Goal: Task Accomplishment & Management: Complete application form

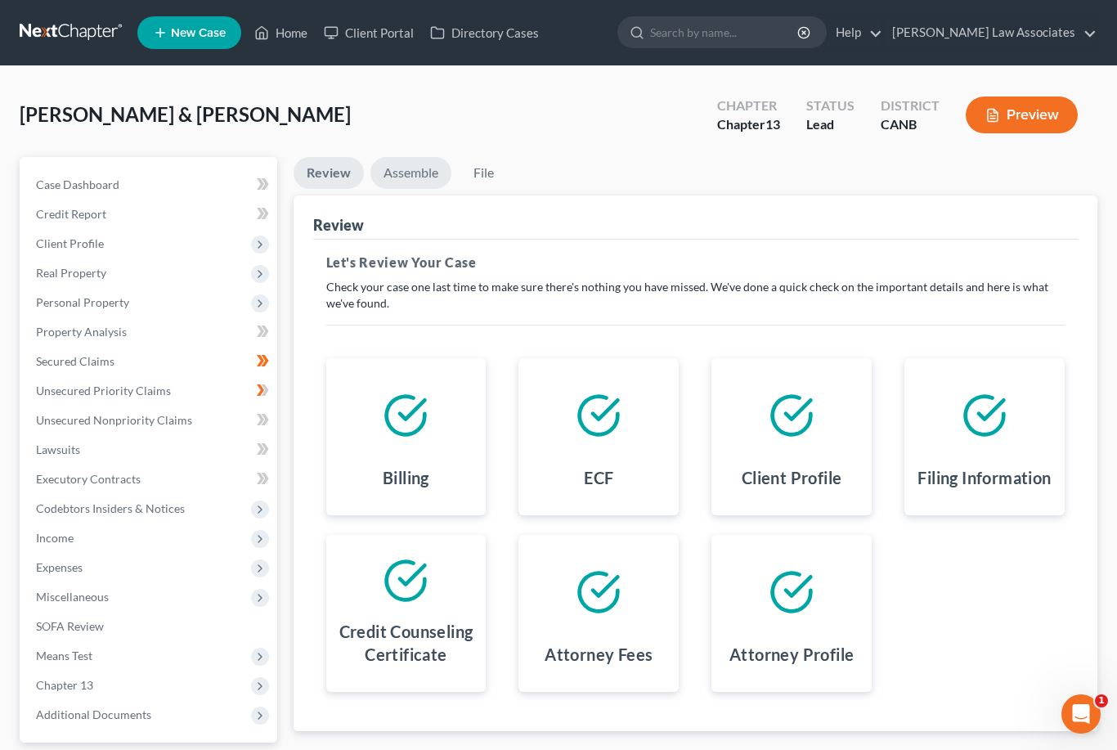
click at [411, 171] on link "Assemble" at bounding box center [410, 173] width 81 height 32
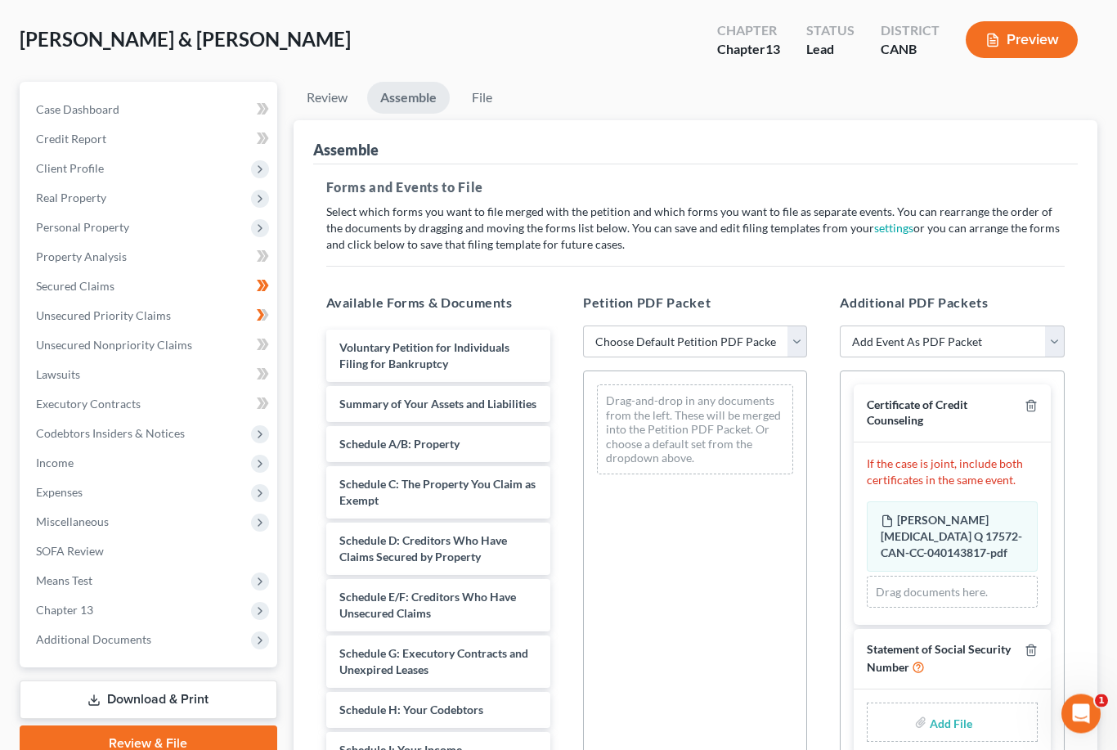
scroll to position [78, 0]
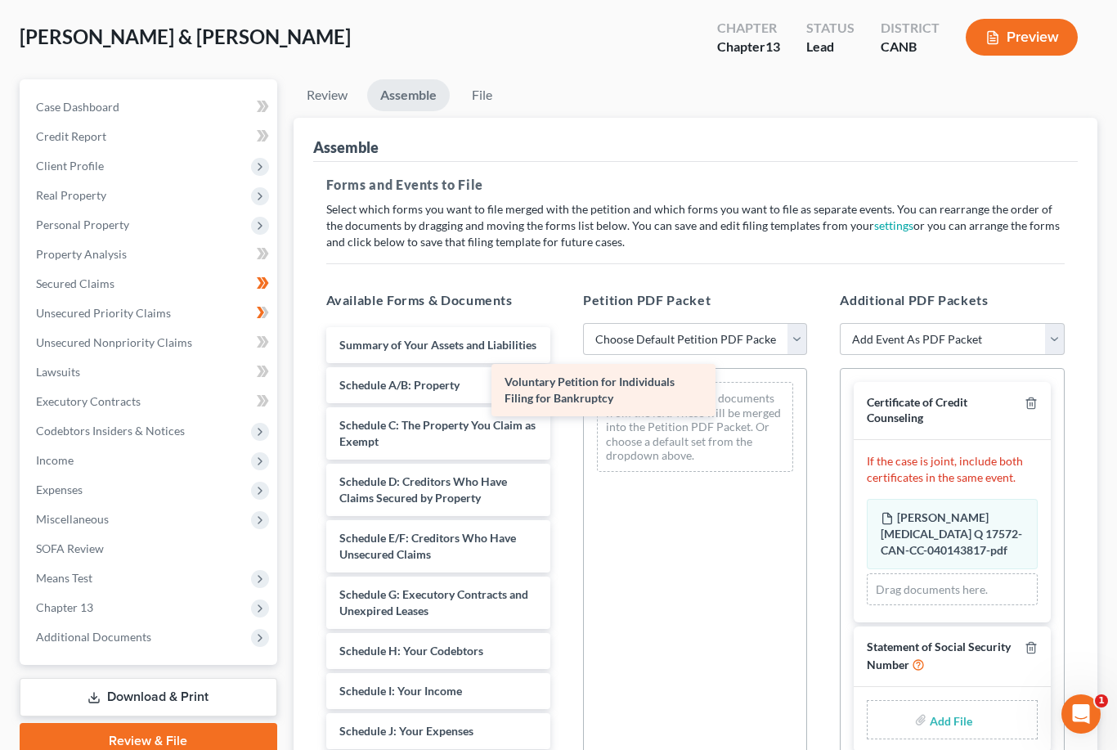
drag, startPoint x: 478, startPoint y: 352, endPoint x: 644, endPoint y: 390, distance: 170.4
click at [563, 390] on div "Voluntary Petition for Individuals Filing for Bankruptcy Voluntary Petition for…" at bounding box center [438, 739] width 250 height 824
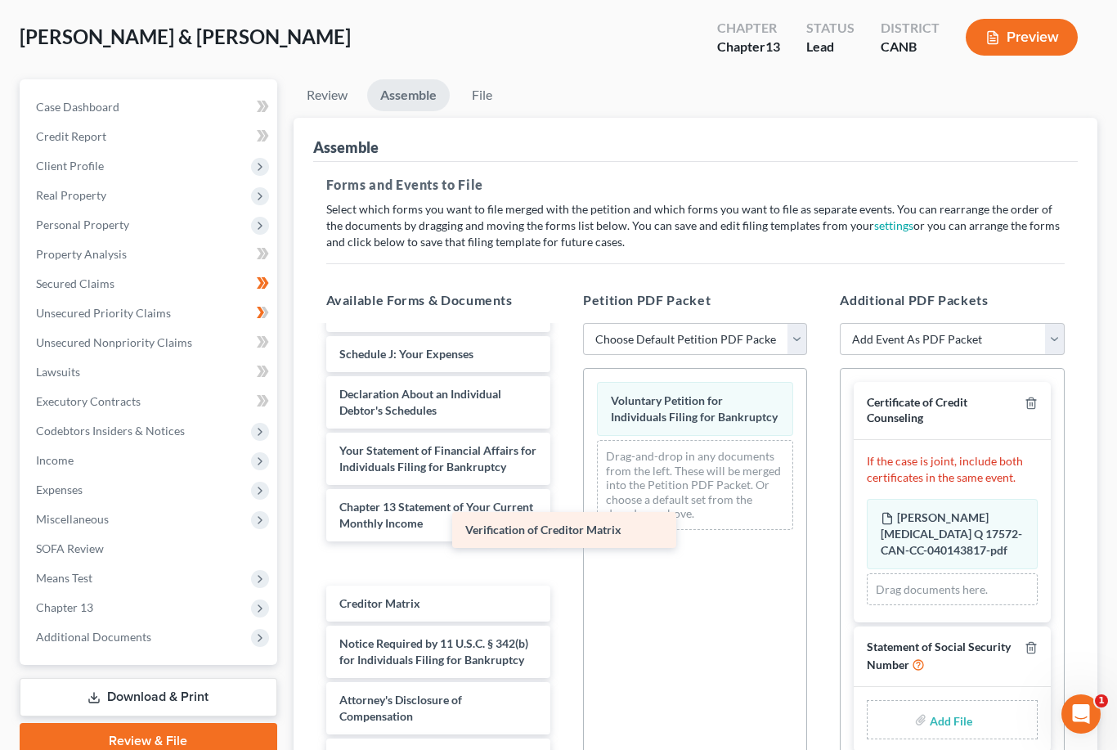
scroll to position [343, 0]
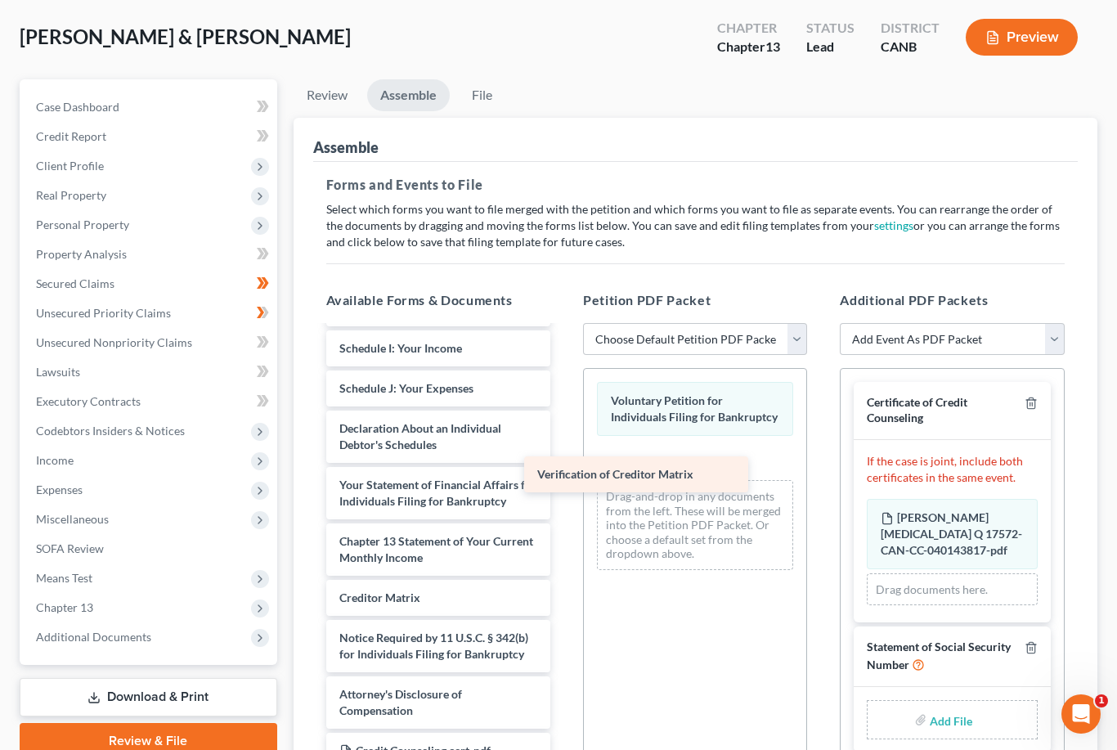
drag, startPoint x: 459, startPoint y: 599, endPoint x: 682, endPoint y: 461, distance: 262.6
click at [563, 461] on div "Verification of Creditor Matrix Summary of Your Assets and Liabilities Schedule…" at bounding box center [438, 376] width 250 height 784
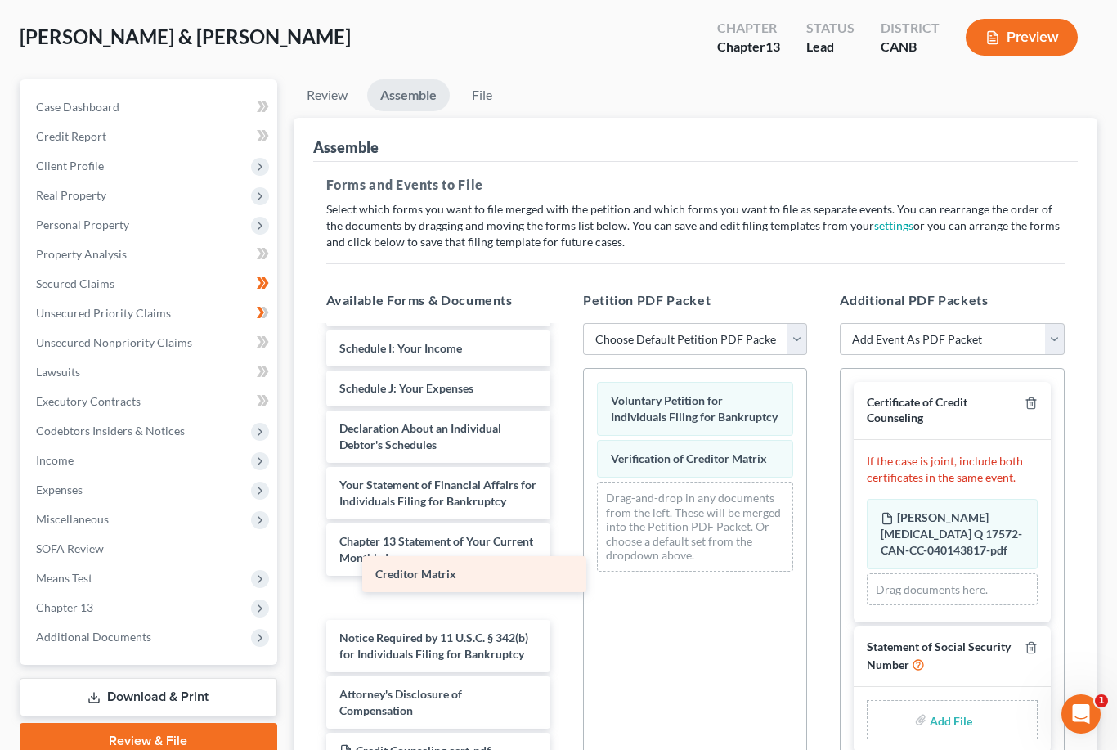
scroll to position [303, 0]
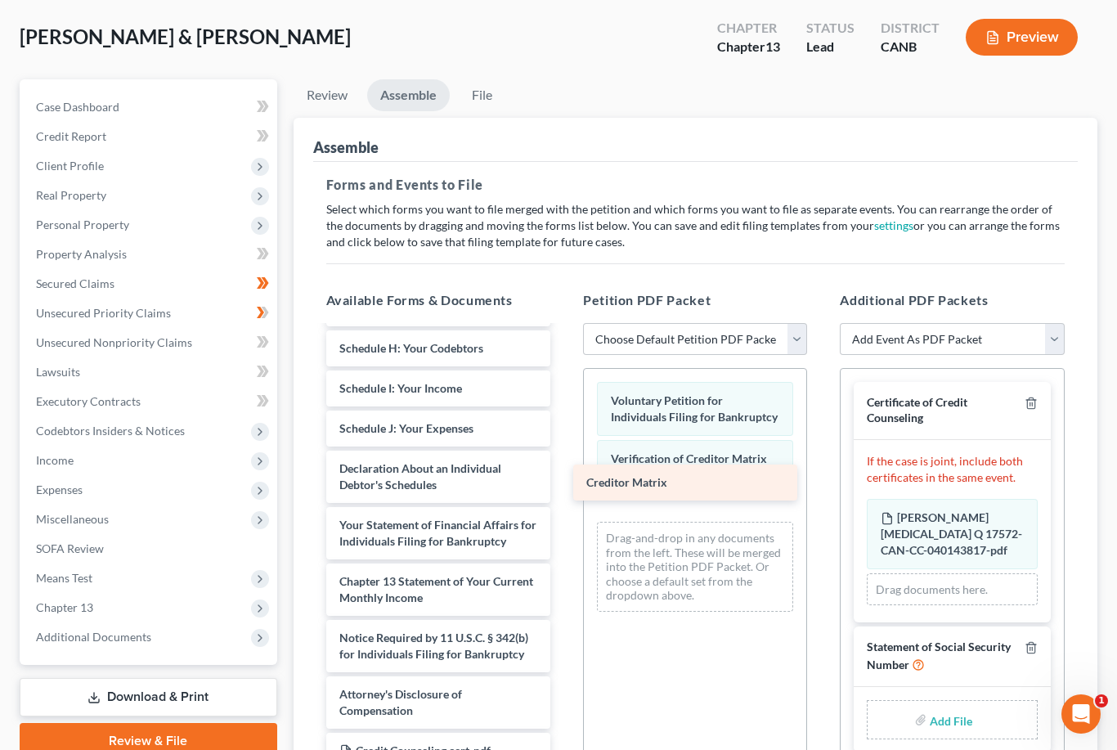
drag, startPoint x: 441, startPoint y: 602, endPoint x: 685, endPoint y: 488, distance: 269.6
click at [563, 488] on div "Creditor Matrix Summary of Your Assets and Liabilities Schedule A/B: Property S…" at bounding box center [438, 397] width 250 height 744
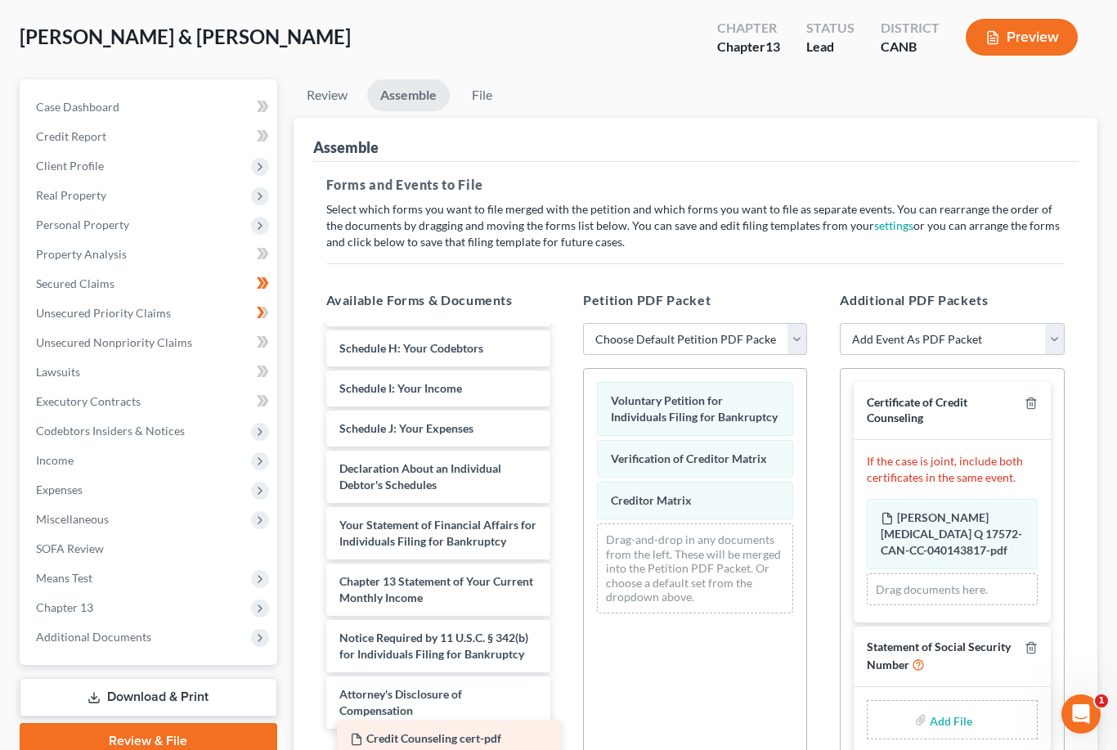
scroll to position [263, 0]
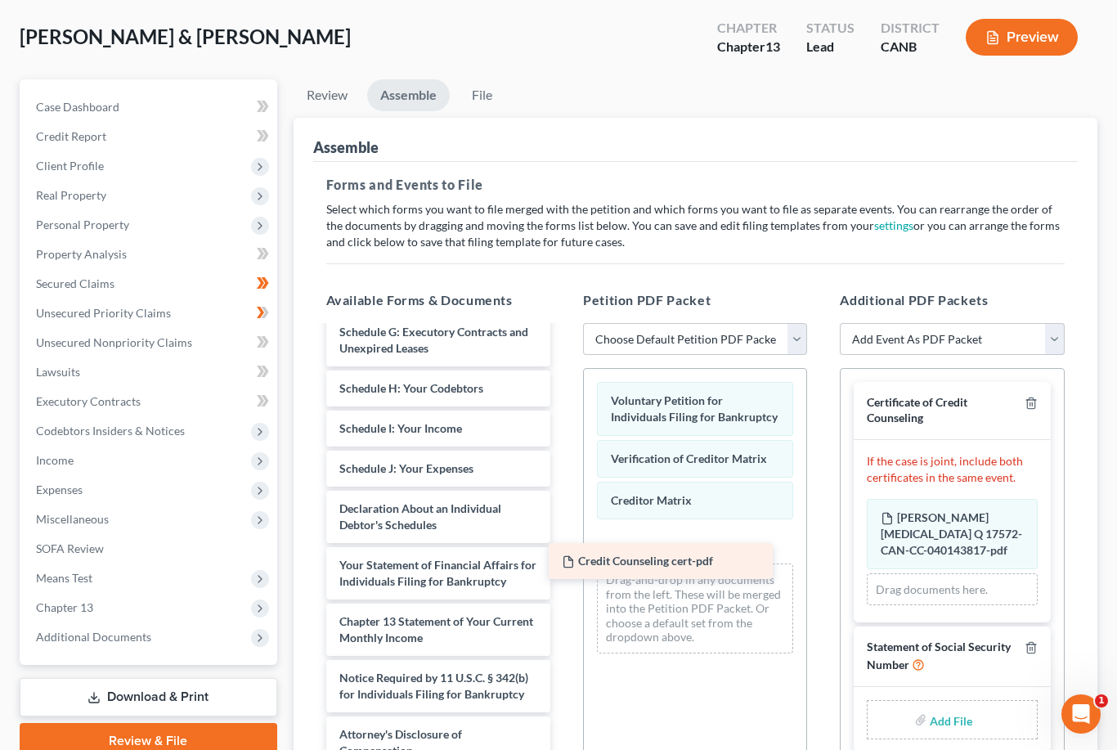
drag, startPoint x: 480, startPoint y: 748, endPoint x: 709, endPoint y: 547, distance: 304.8
click at [563, 546] on div "Credit Counseling cert-pdf Summary of Your Assets and Liabilities Schedule A/B:…" at bounding box center [438, 417] width 250 height 704
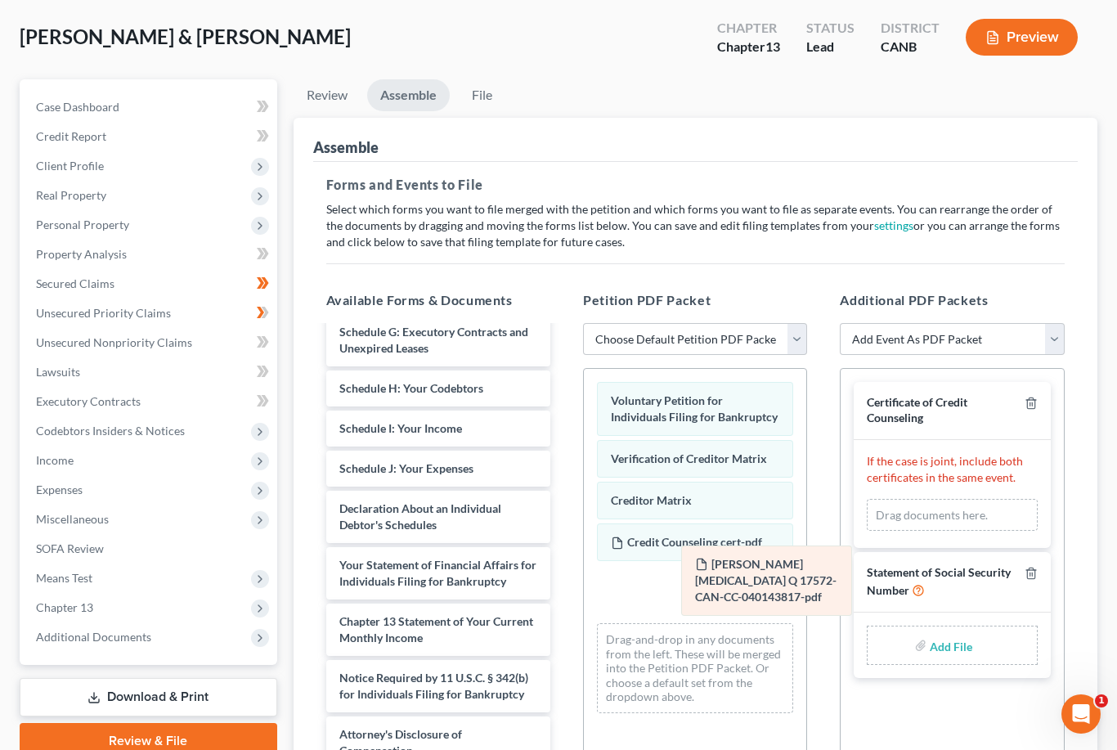
drag, startPoint x: 897, startPoint y: 521, endPoint x: 707, endPoint y: 574, distance: 197.0
click at [867, 532] on div "[PERSON_NAME][MEDICAL_DATA] 17572-CAN-CC-040143817-pdf [PERSON_NAME][MEDICAL_DA…" at bounding box center [952, 515] width 170 height 33
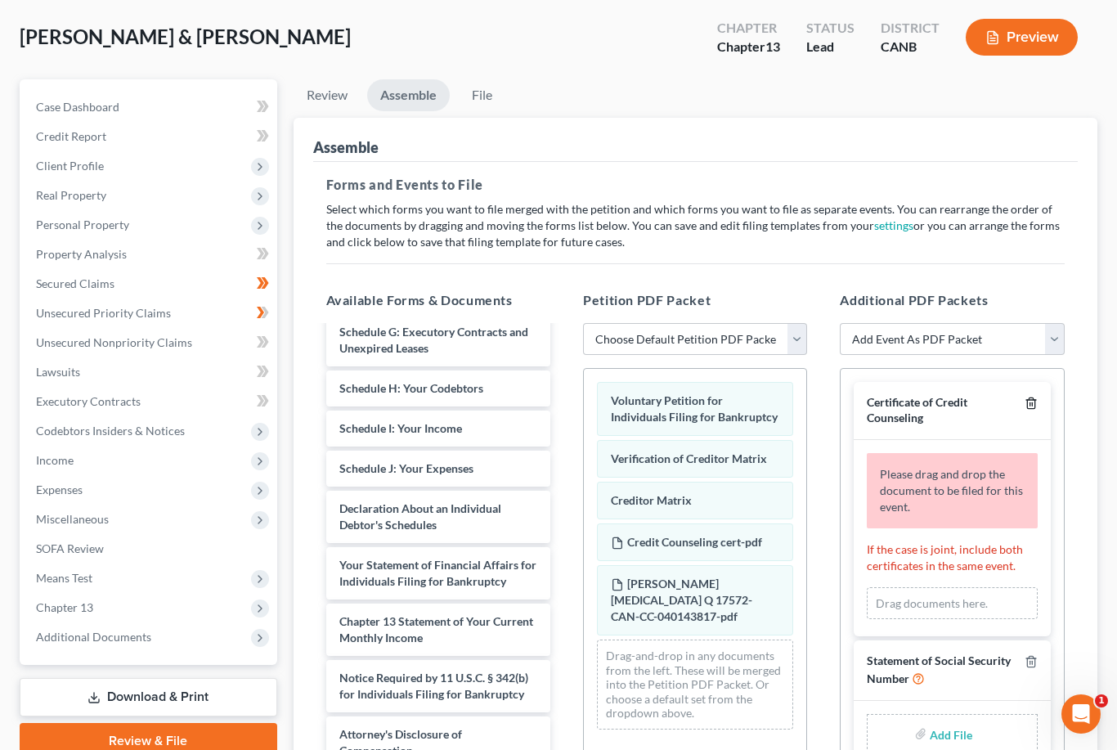
click at [1030, 400] on polyline "button" at bounding box center [1031, 400] width 10 height 0
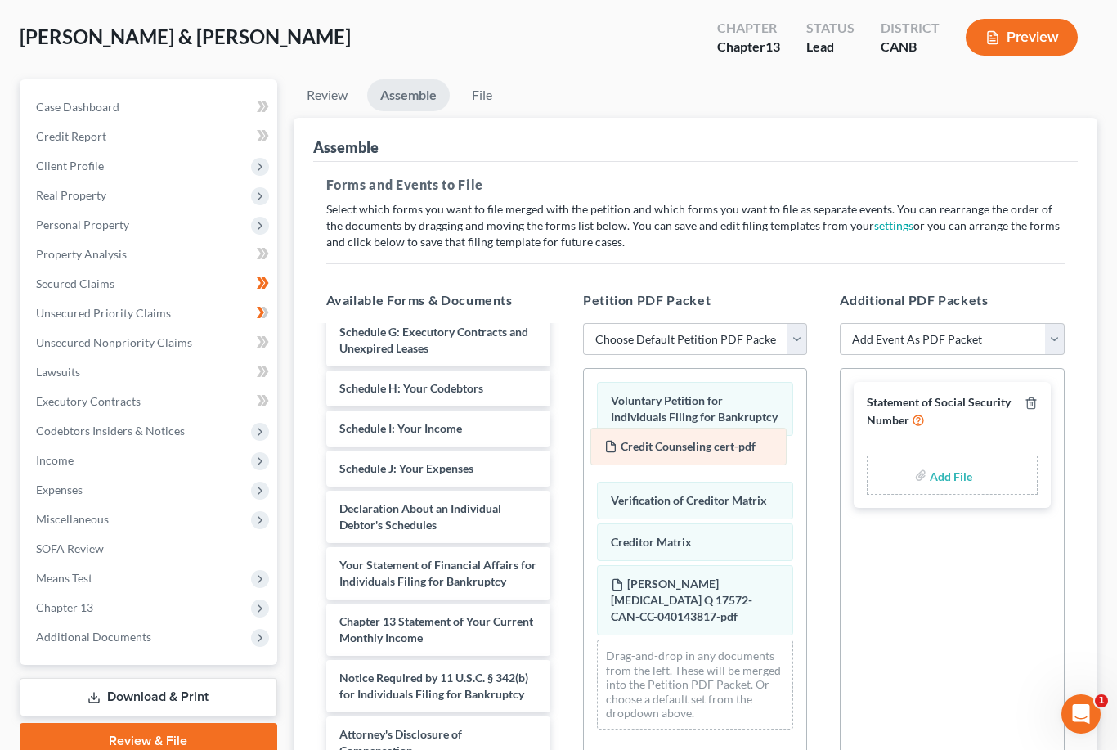
drag, startPoint x: 694, startPoint y: 541, endPoint x: 688, endPoint y: 447, distance: 94.3
click at [688, 447] on div "Credit Counseling cert-pdf Voluntary Petition for Individuals Filing for Bankru…" at bounding box center [695, 556] width 222 height 374
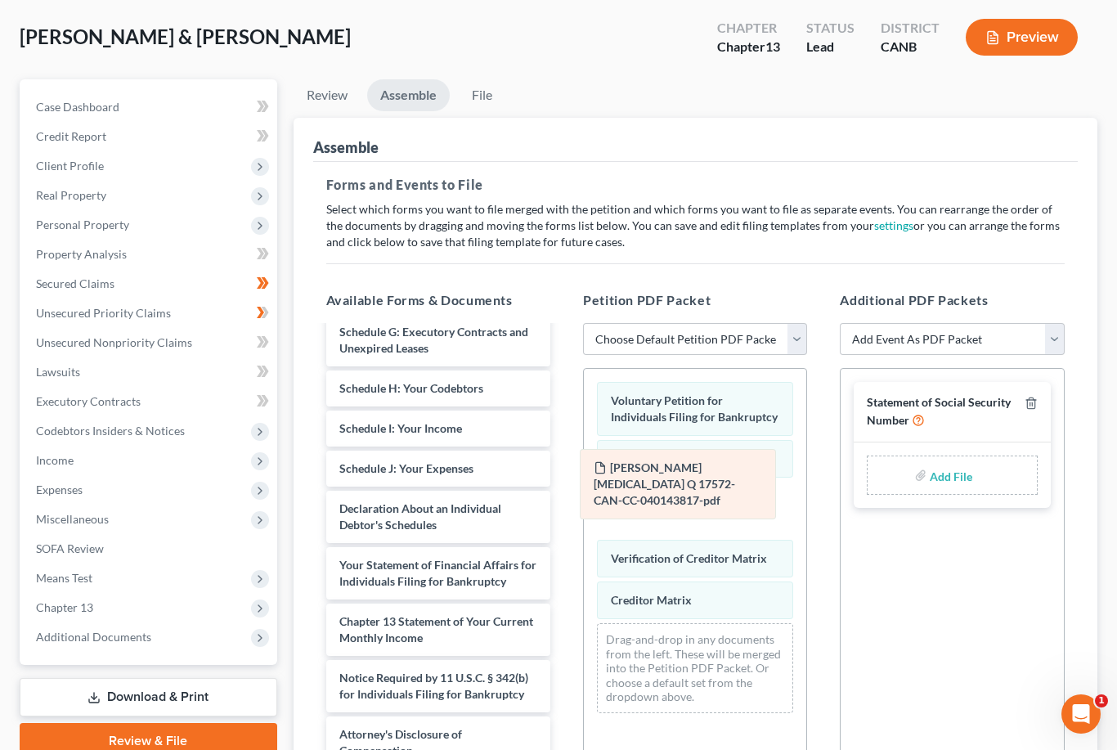
drag, startPoint x: 687, startPoint y: 589, endPoint x: 671, endPoint y: 476, distance: 114.0
click at [671, 476] on div "[PERSON_NAME][MEDICAL_DATA] 17572-CAN-CC-040143817-pdf Voluntary Petition for I…" at bounding box center [695, 547] width 222 height 357
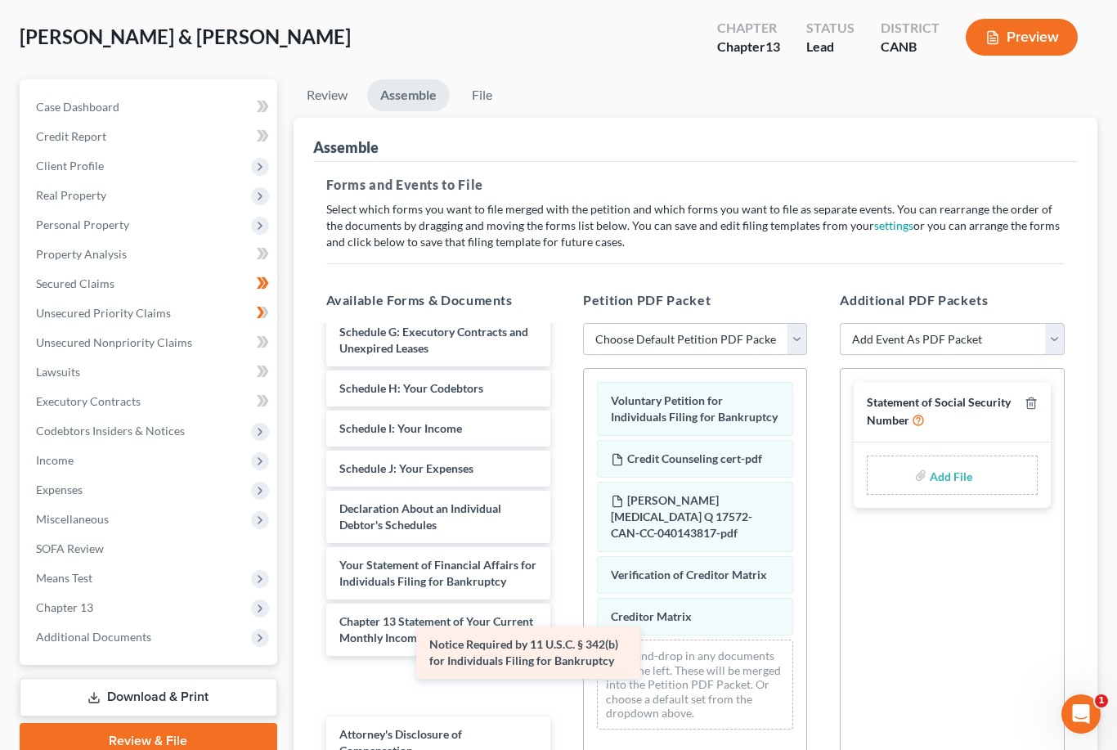
scroll to position [206, 0]
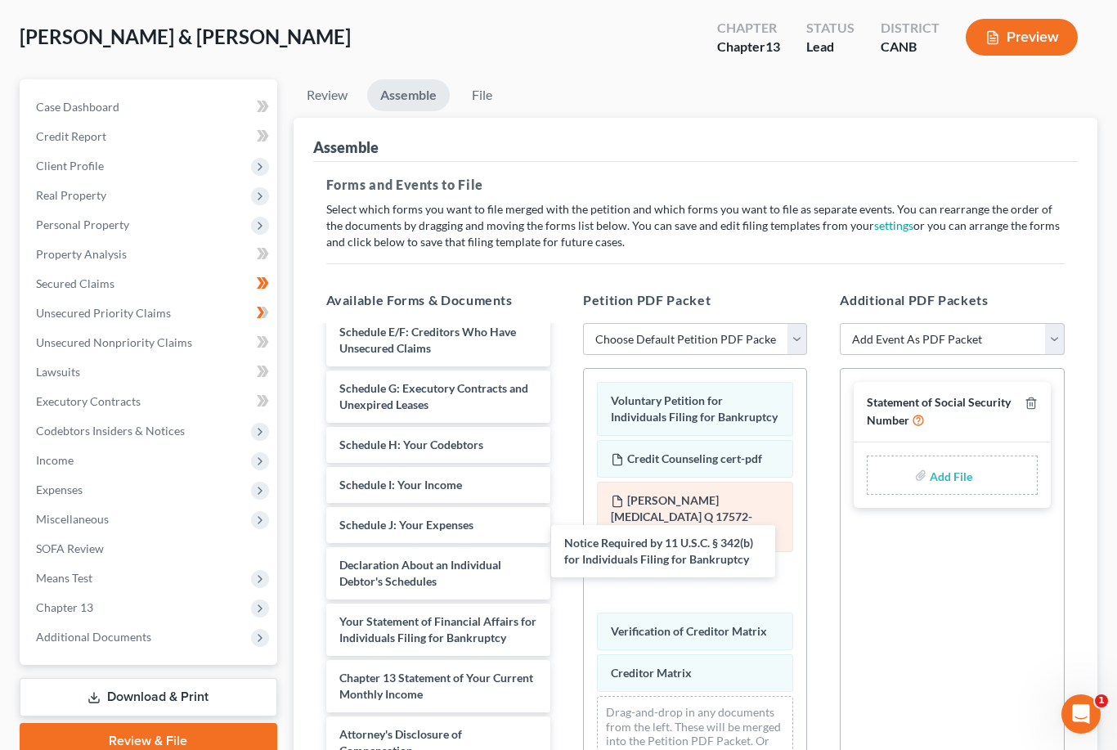
drag, startPoint x: 431, startPoint y: 682, endPoint x: 675, endPoint y: 527, distance: 289.7
click at [563, 536] on div "Notice Required by 11 U.S.C. § 342(b) for Individuals Filing for Bankruptcy Sum…" at bounding box center [438, 445] width 250 height 648
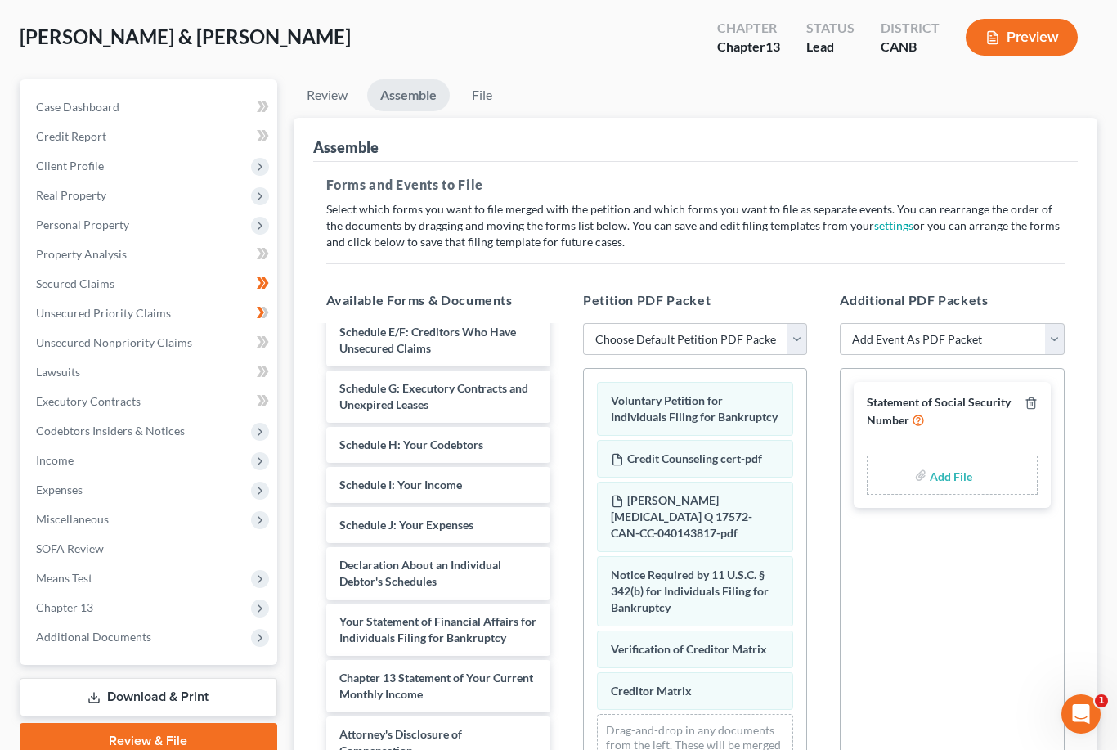
click at [958, 474] on input "file" at bounding box center [949, 474] width 39 height 29
type input "C:\fakepath\Statement of SSN.pdf"
